Goal: Find specific page/section: Find specific page/section

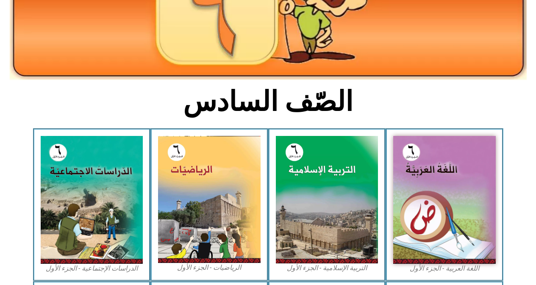
scroll to position [147, 0]
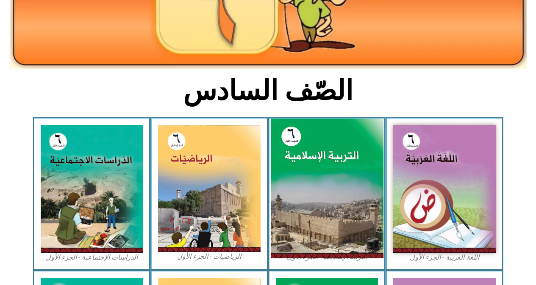
click at [322, 153] on img at bounding box center [326, 189] width 113 height 140
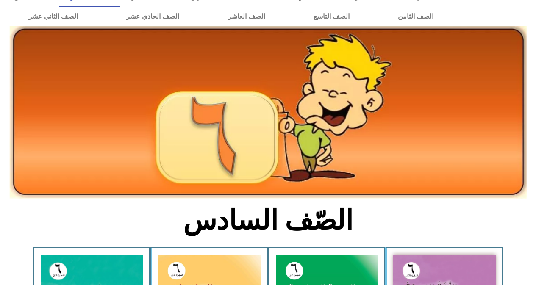
scroll to position [0, 0]
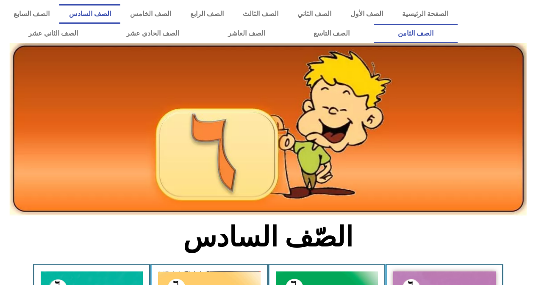
click at [374, 24] on link "الصف الثامن" at bounding box center [416, 33] width 84 height 19
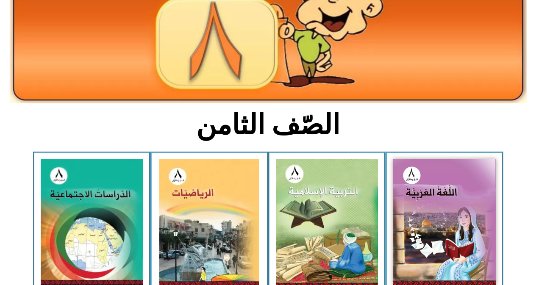
scroll to position [119, 0]
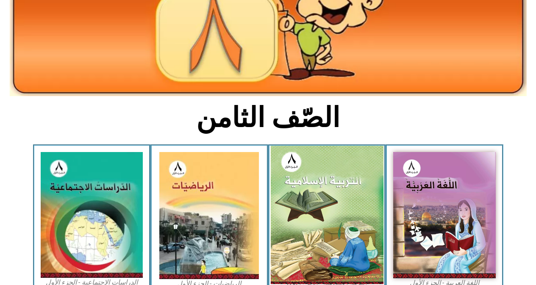
click at [327, 214] on img at bounding box center [326, 215] width 113 height 139
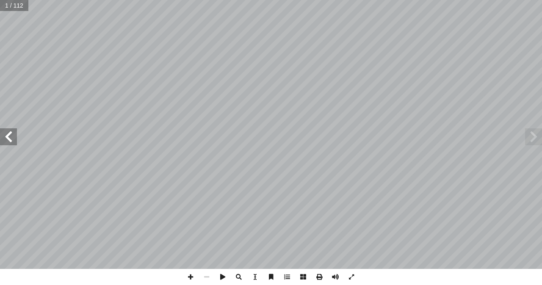
click at [10, 133] on span at bounding box center [8, 136] width 17 height 17
click at [193, 276] on span at bounding box center [191, 277] width 16 height 16
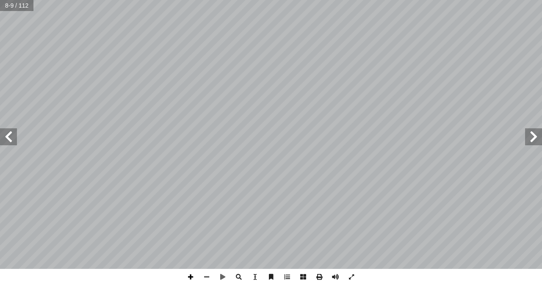
click at [193, 278] on span at bounding box center [191, 277] width 16 height 16
